Goal: Information Seeking & Learning: Find specific fact

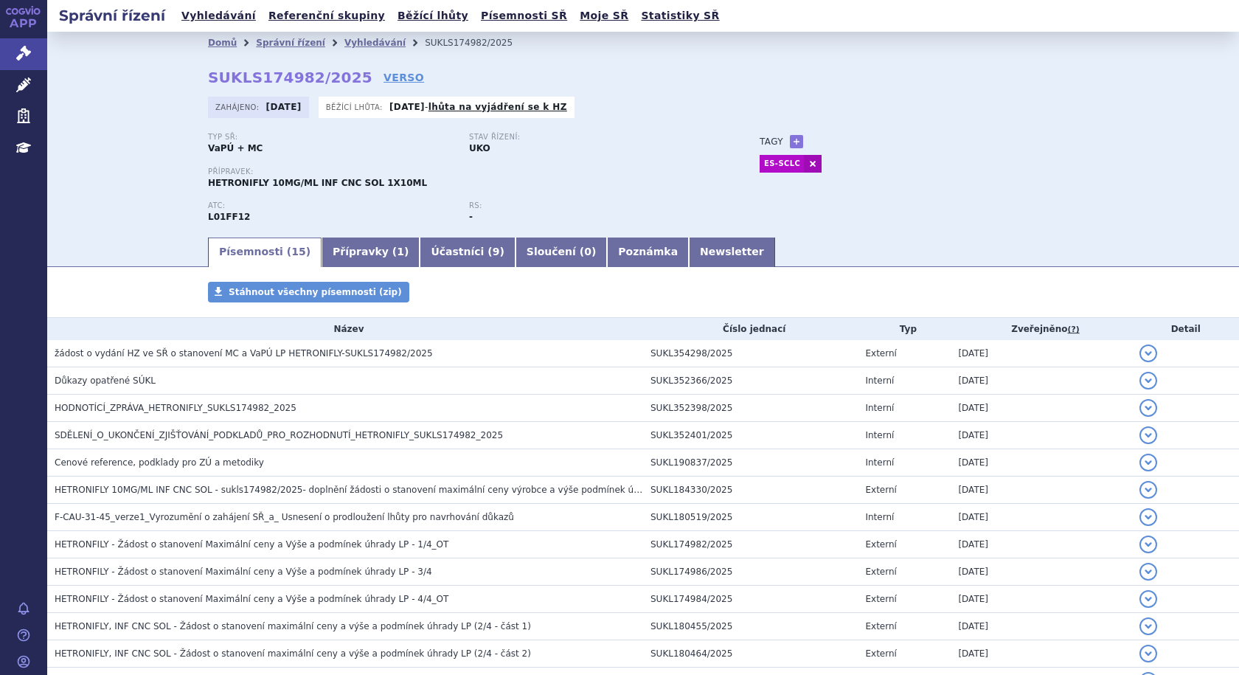
click at [25, 17] on link "APP" at bounding box center [23, 19] width 47 height 38
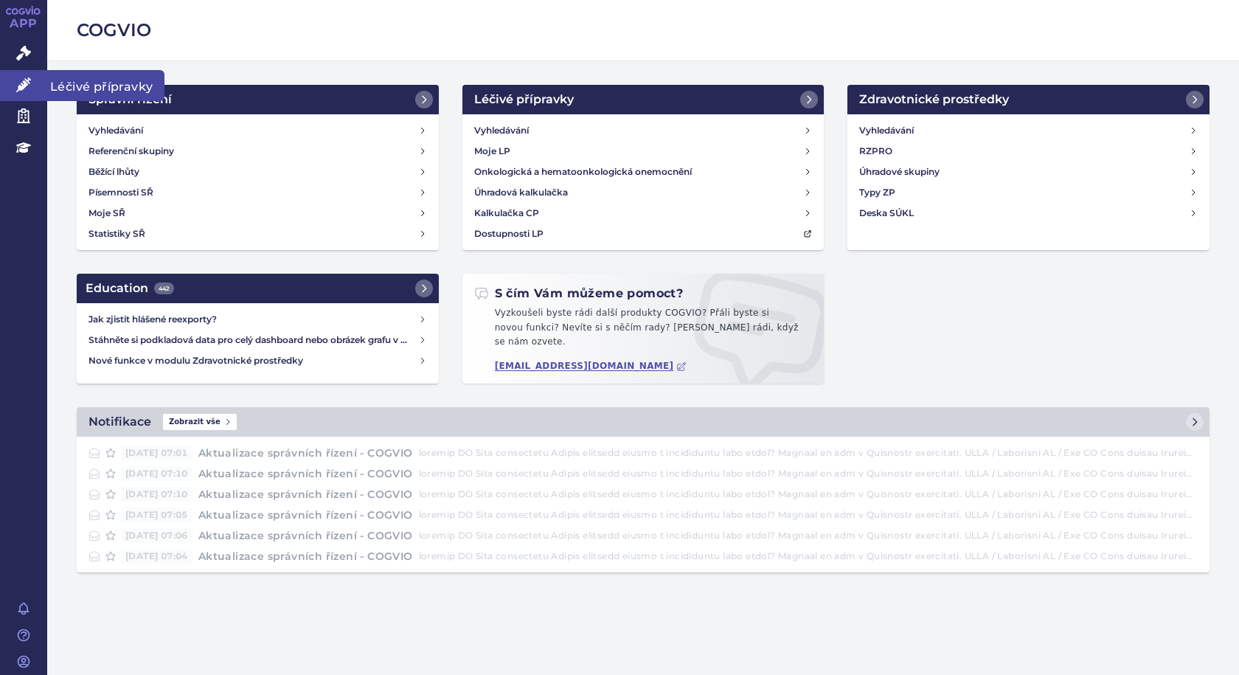
click at [93, 80] on span "Léčivé přípravky" at bounding box center [105, 85] width 117 height 31
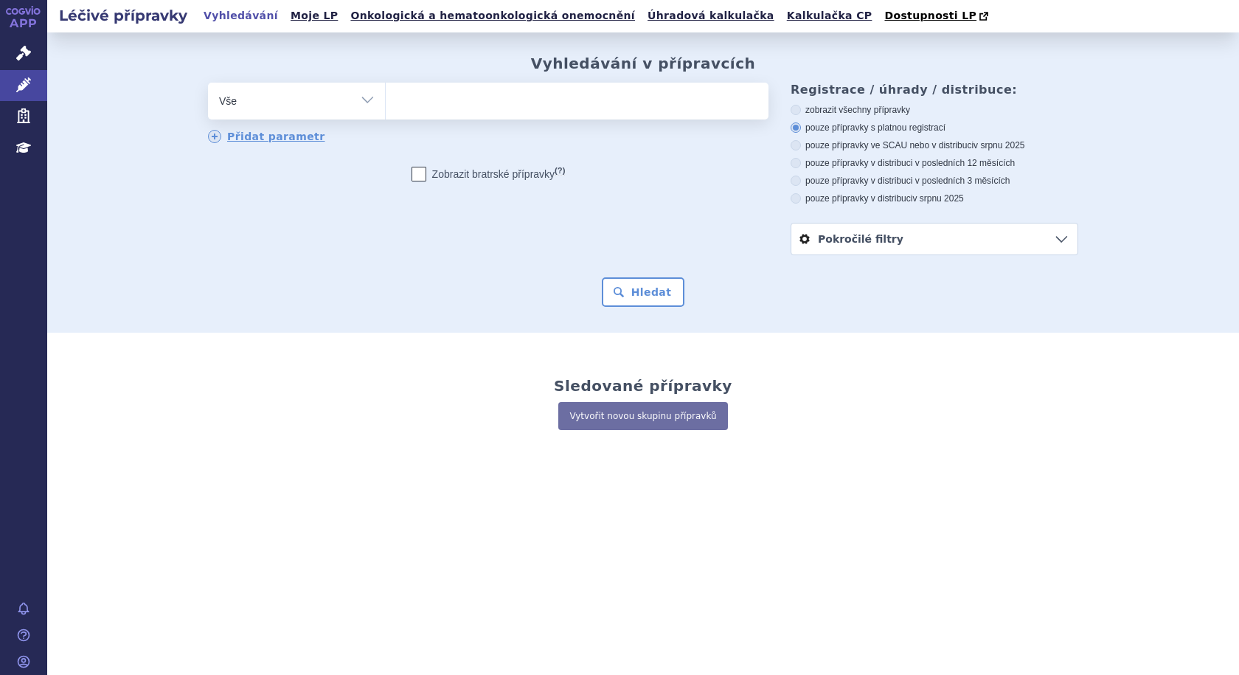
click at [515, 102] on ul at bounding box center [577, 98] width 383 height 31
click at [386, 102] on select at bounding box center [385, 100] width 1 height 37
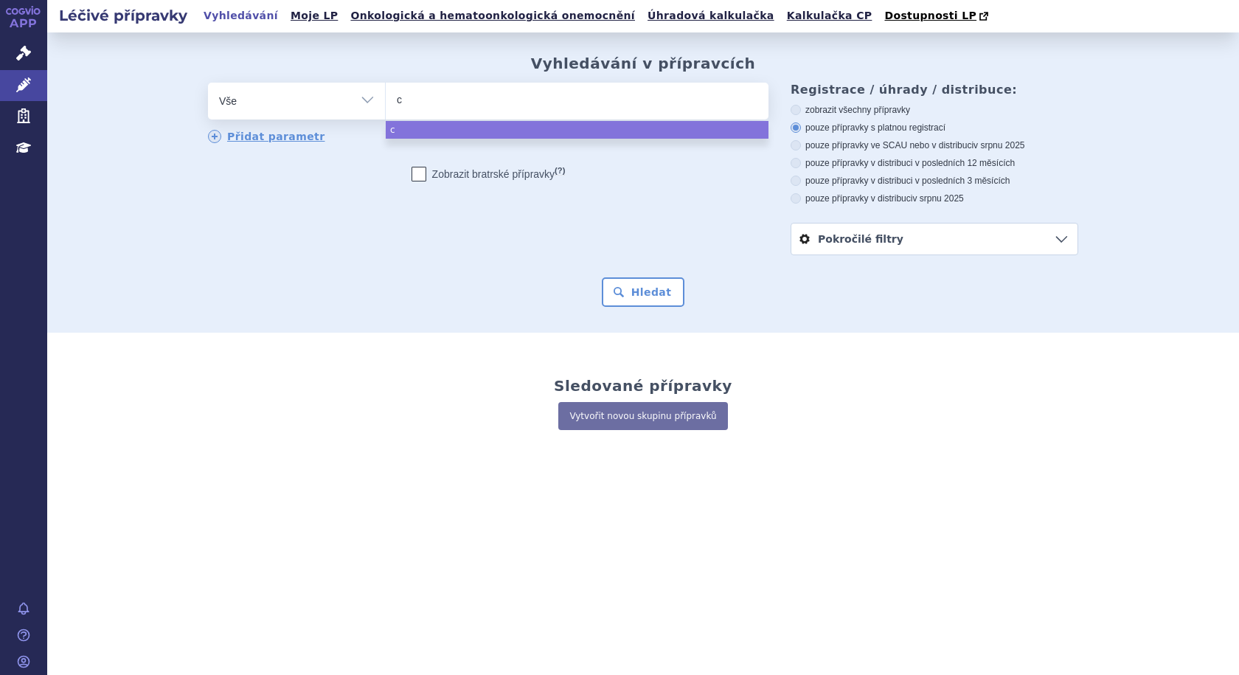
type input "co"
type input "col"
type input "colu"
type input "colum"
type input "columvi"
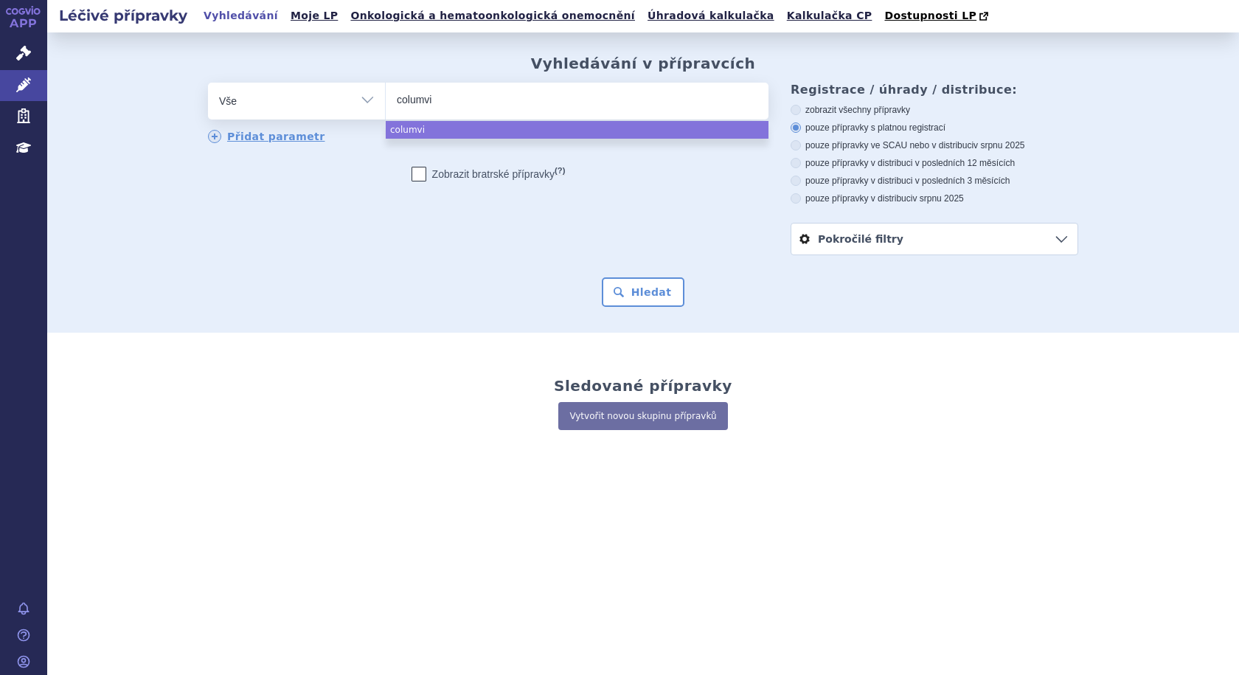
select select "columvi"
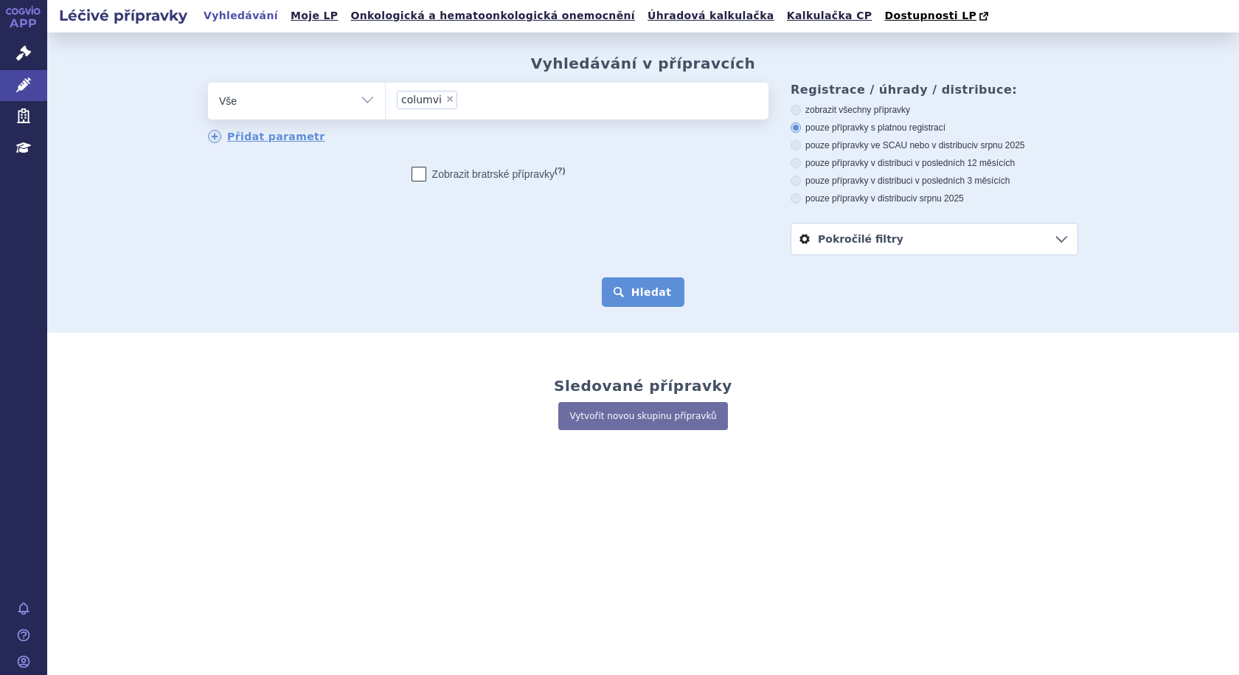
click at [657, 288] on button "Hledat" at bounding box center [643, 291] width 83 height 29
